Goal: Task Accomplishment & Management: Complete application form

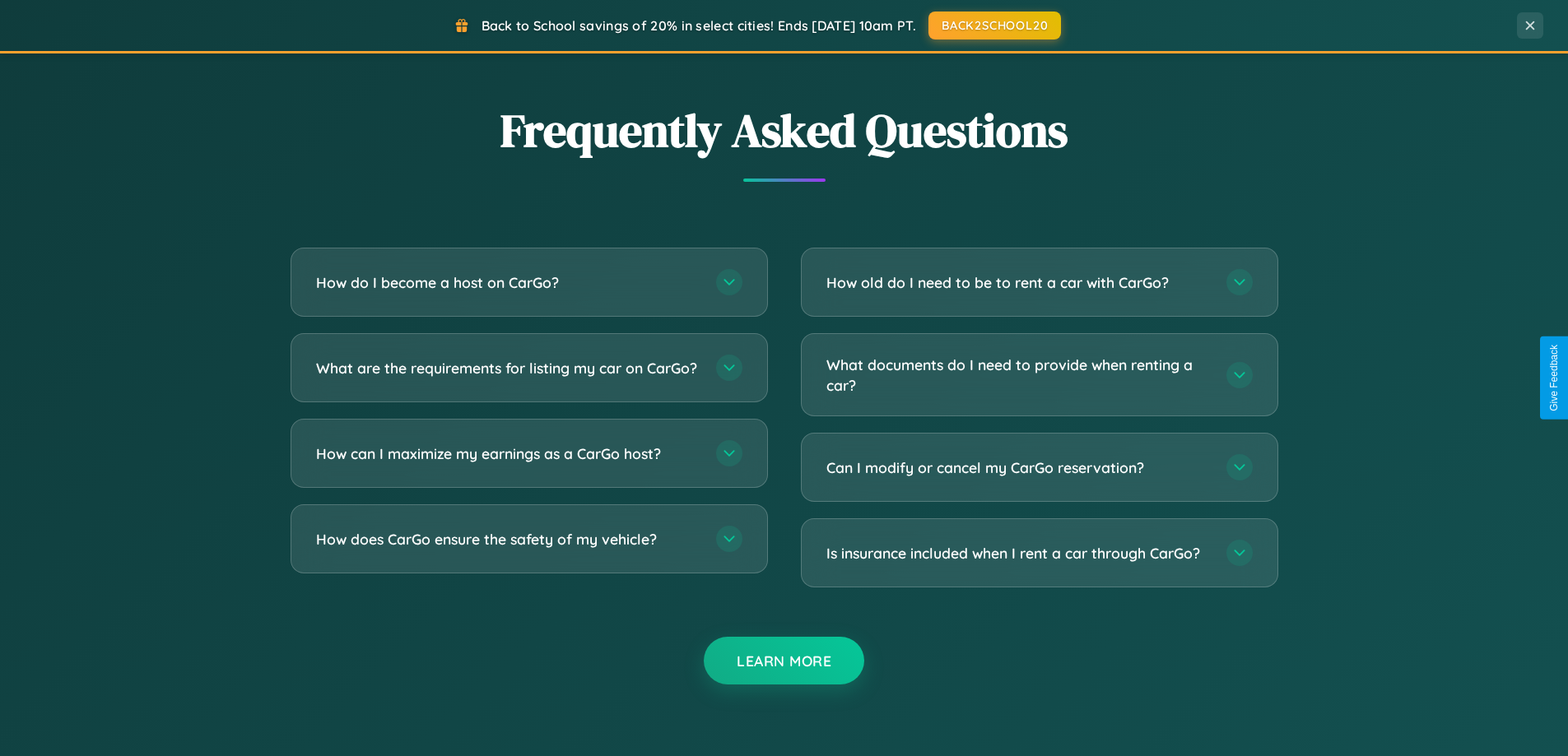
scroll to position [3165, 0]
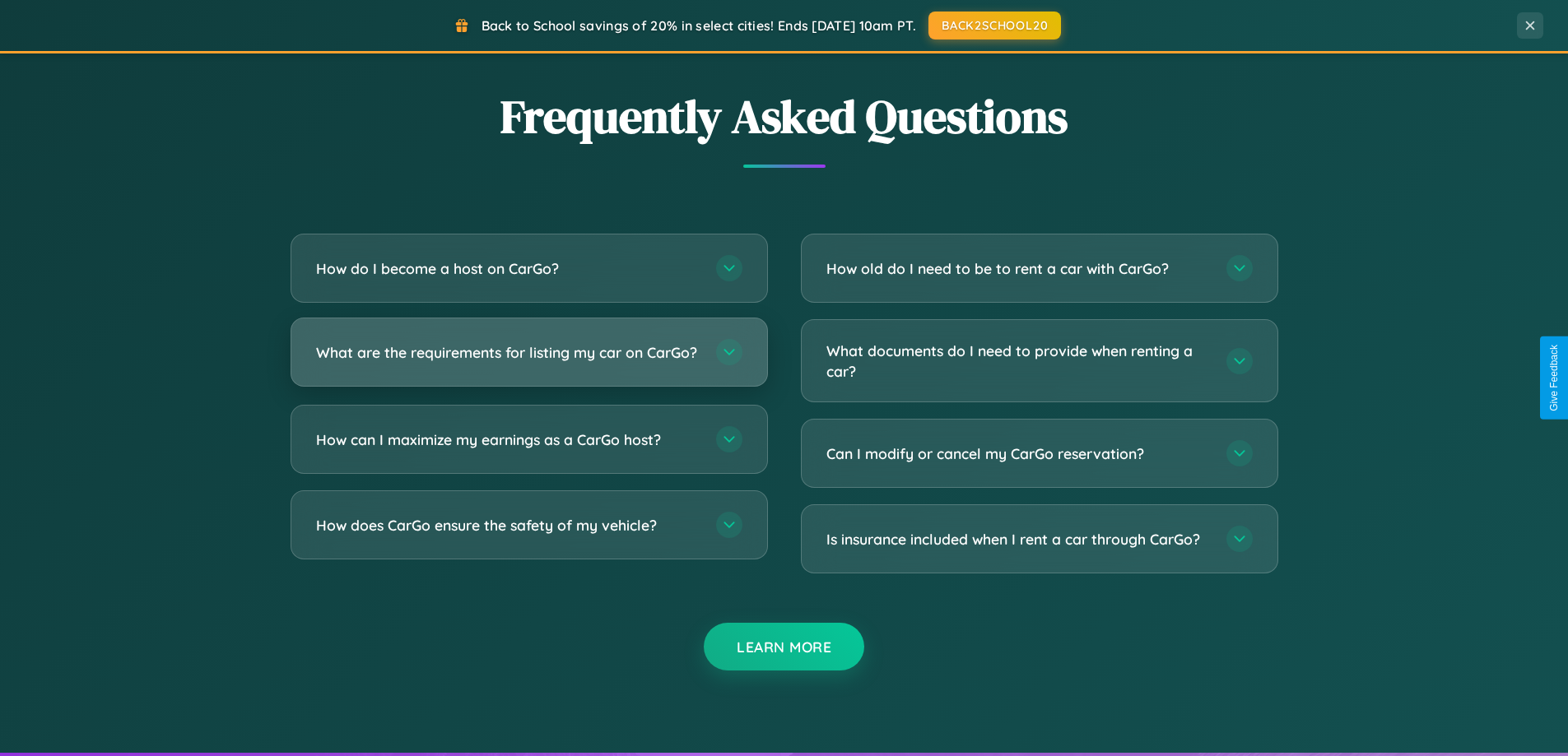
click at [528, 359] on h3 "What are the requirements for listing my car on CarGo?" at bounding box center [507, 352] width 384 height 20
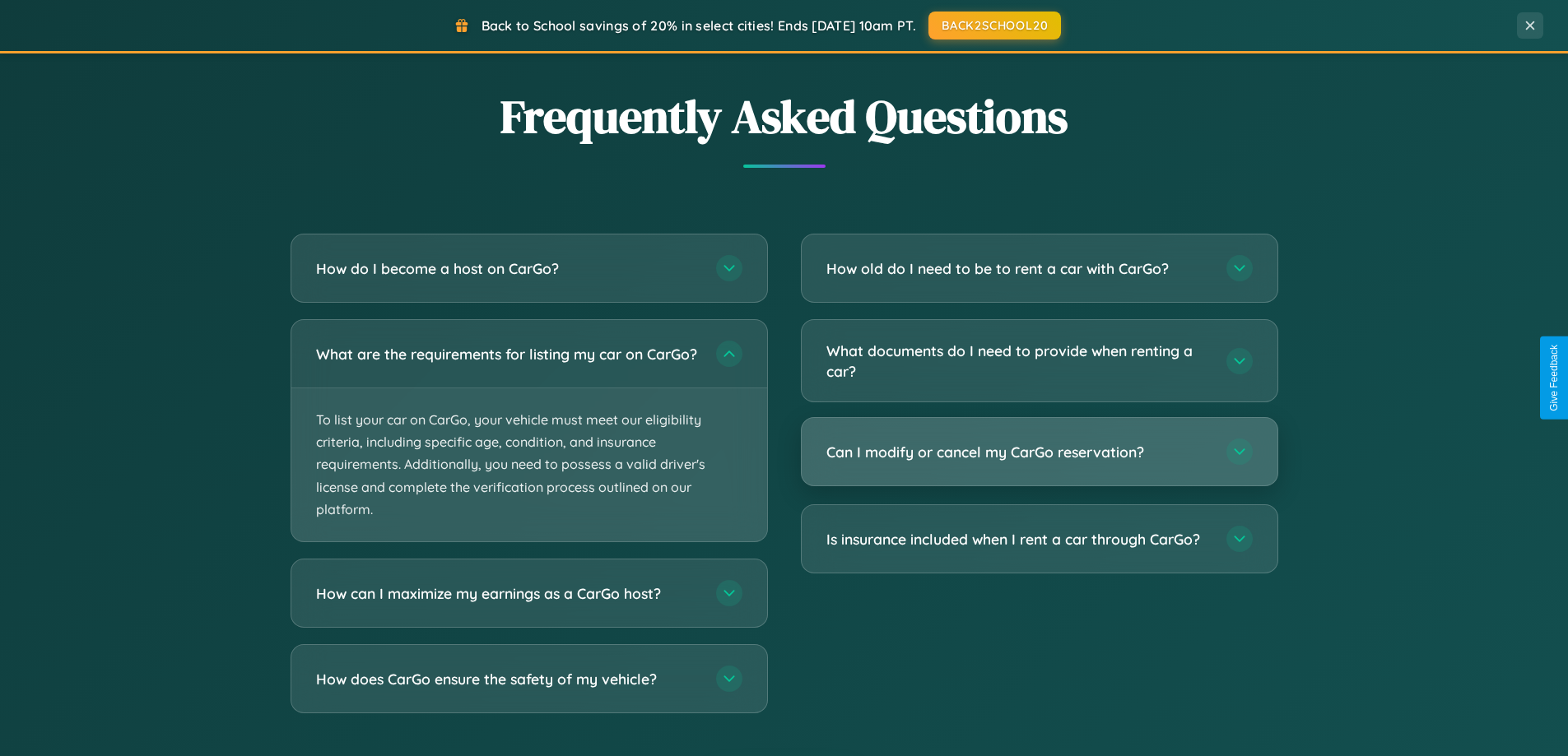
click at [1039, 453] on h3 "Can I modify or cancel my CarGo reservation?" at bounding box center [1018, 451] width 384 height 20
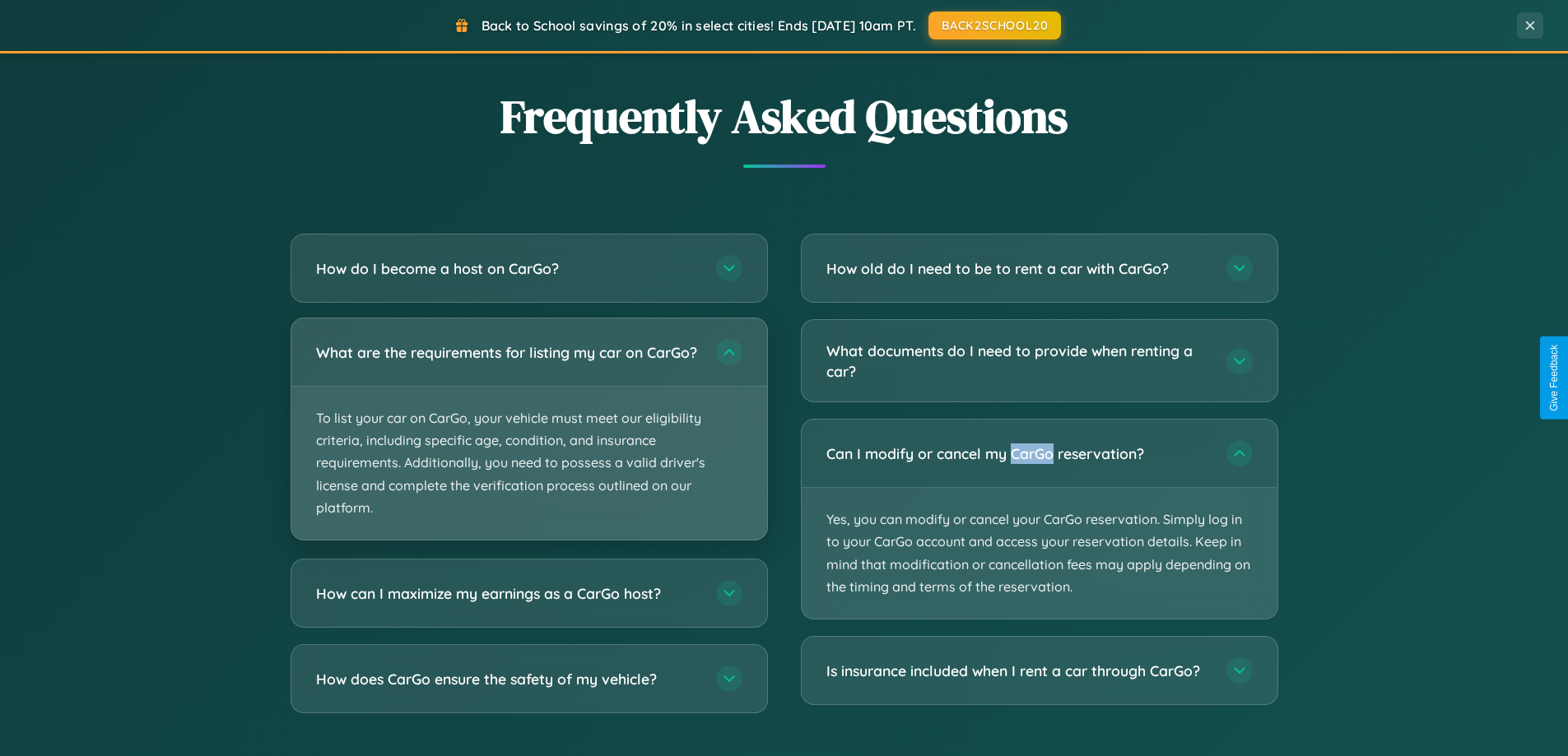
click at [528, 436] on p "To list your car on CarGo, your vehicle must meet our eligibility criteria, inc…" at bounding box center [529, 463] width 476 height 153
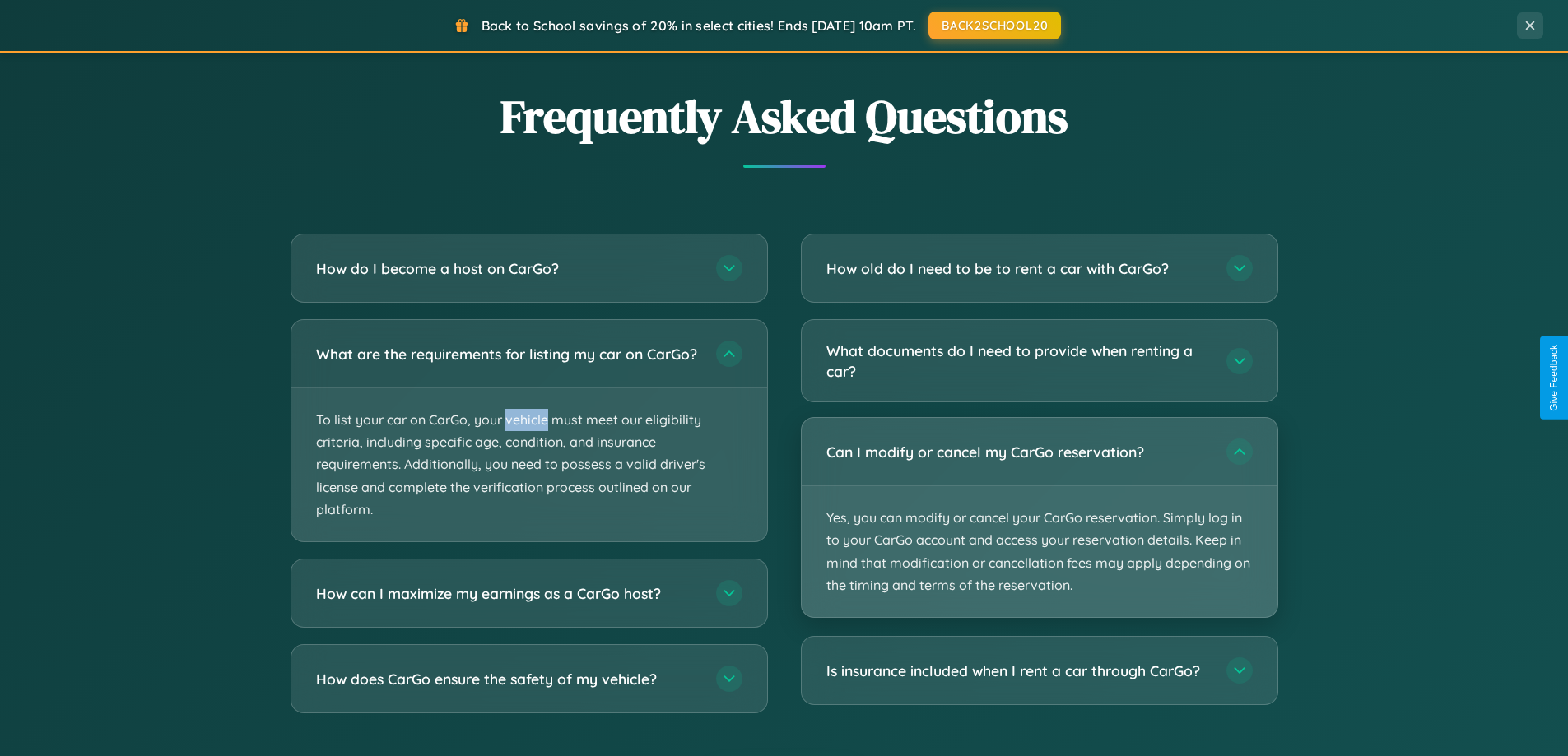
click at [1039, 519] on p "Yes, you can modify or cancel your CarGo reservation. Simply log in to your Car…" at bounding box center [1039, 551] width 476 height 131
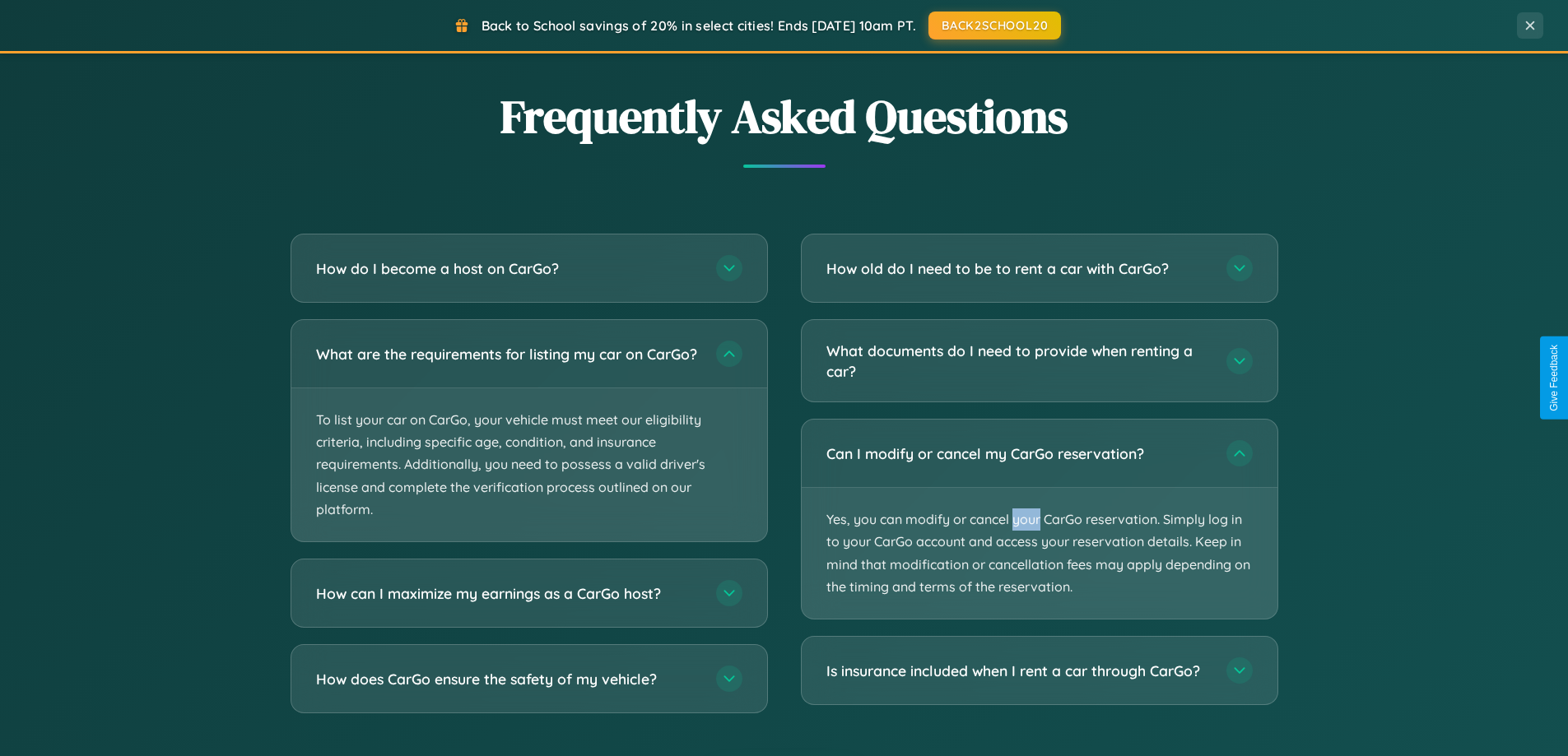
scroll to position [0, 0]
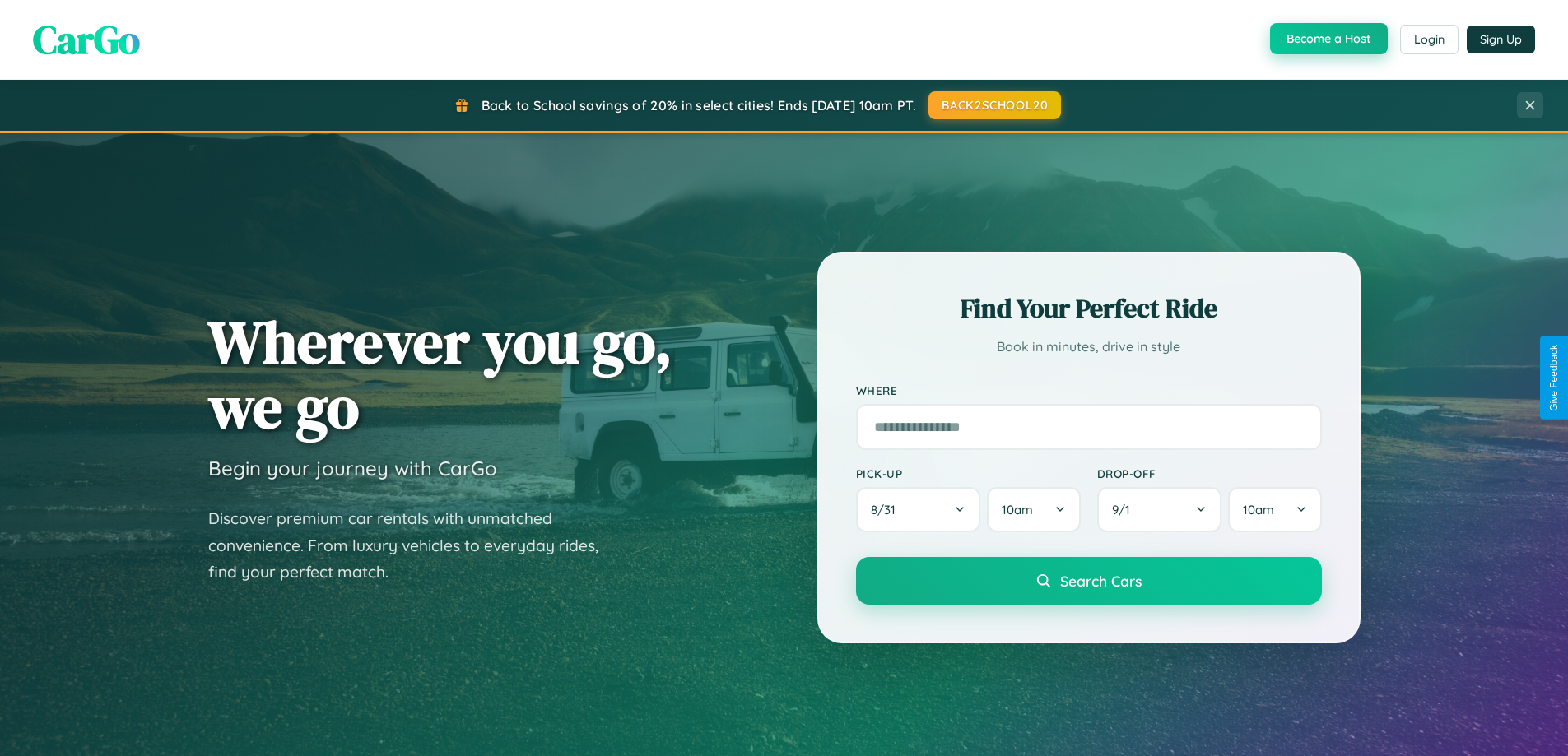
click at [1326, 40] on button "Become a Host" at bounding box center [1328, 39] width 117 height 31
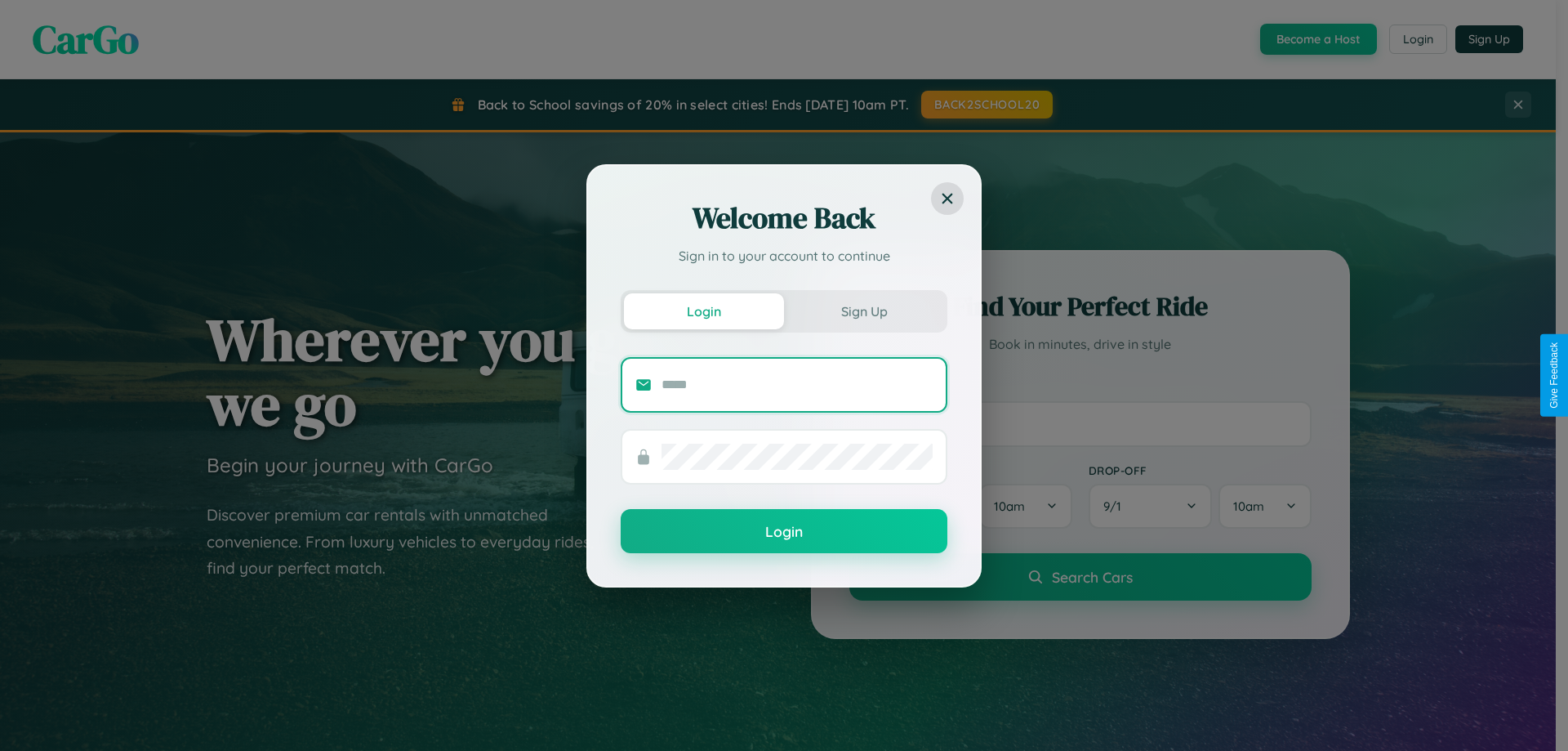
click at [797, 384] on input "text" at bounding box center [796, 385] width 271 height 26
type input "**********"
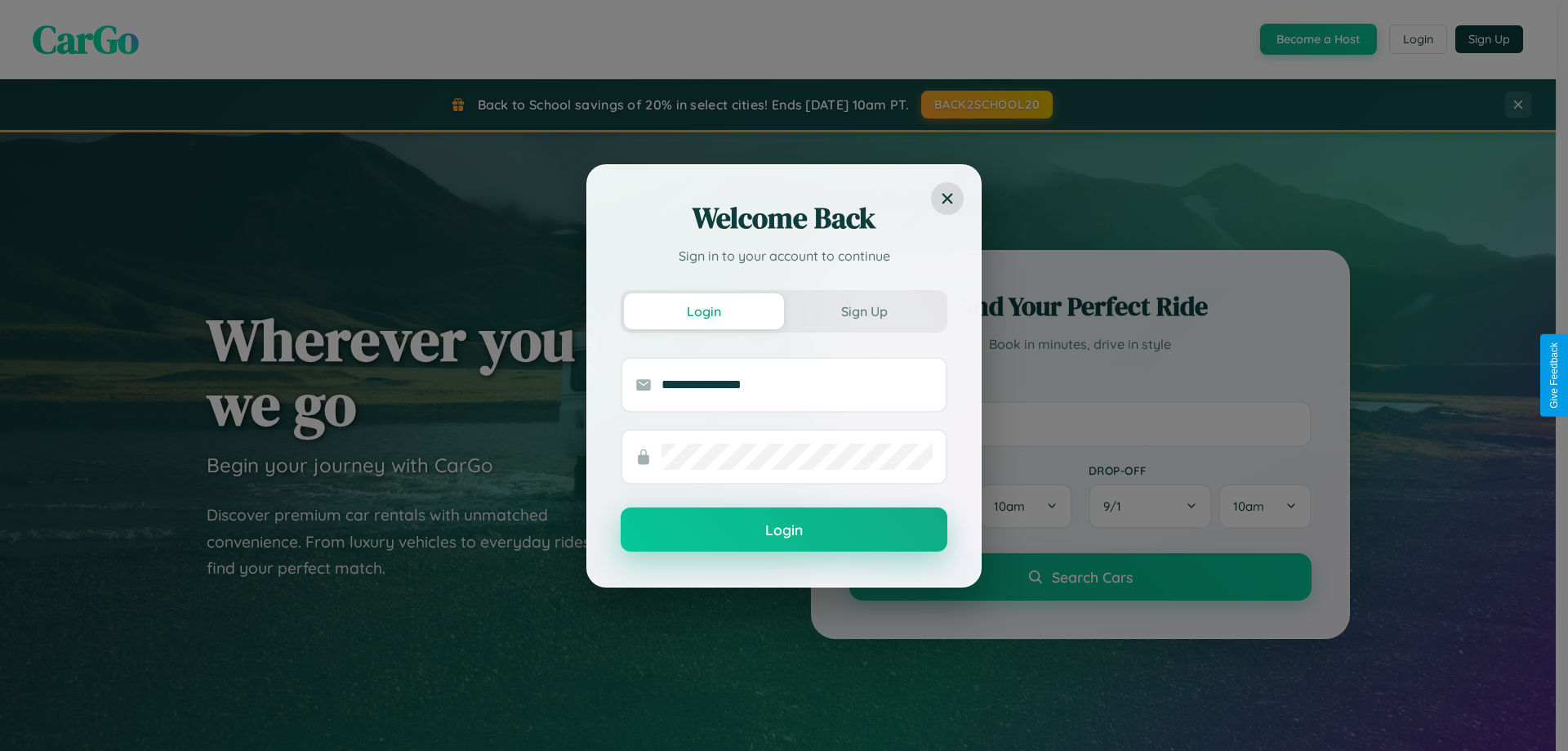
click at [784, 530] on button "Login" at bounding box center [784, 529] width 327 height 44
